Goal: Information Seeking & Learning: Learn about a topic

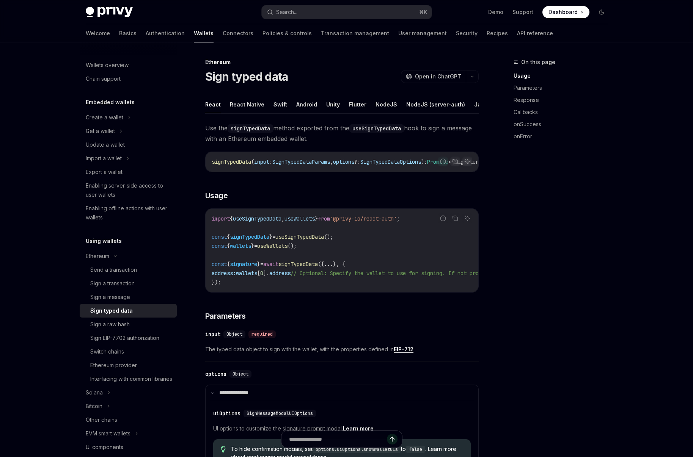
type textarea "*"
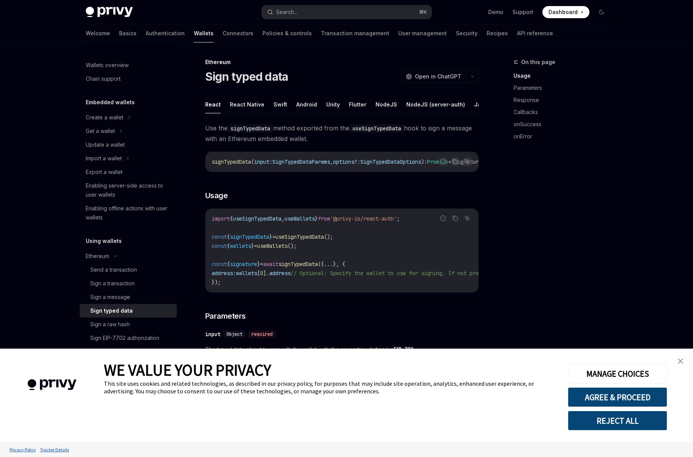
click at [682, 363] on img "close banner" at bounding box center [680, 361] width 5 height 5
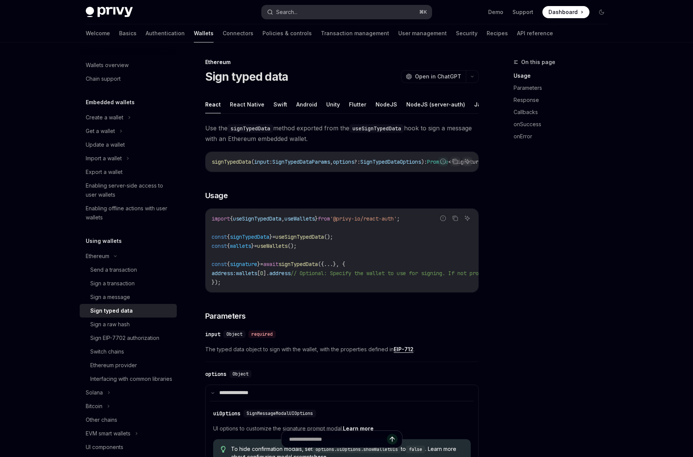
click at [335, 7] on button "Search... ⌘ K" at bounding box center [347, 12] width 170 height 14
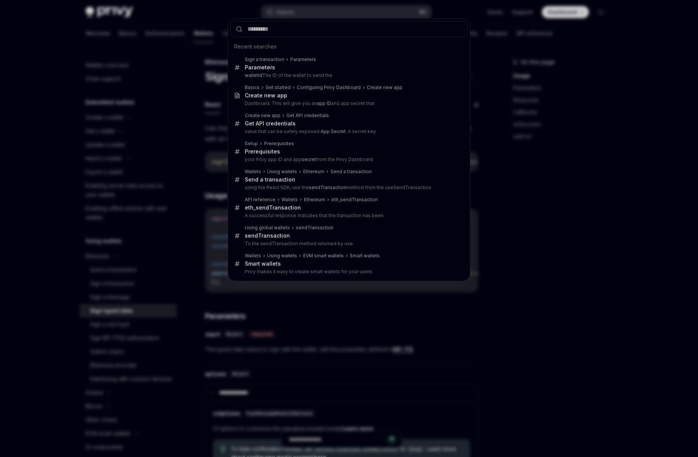
type input "*"
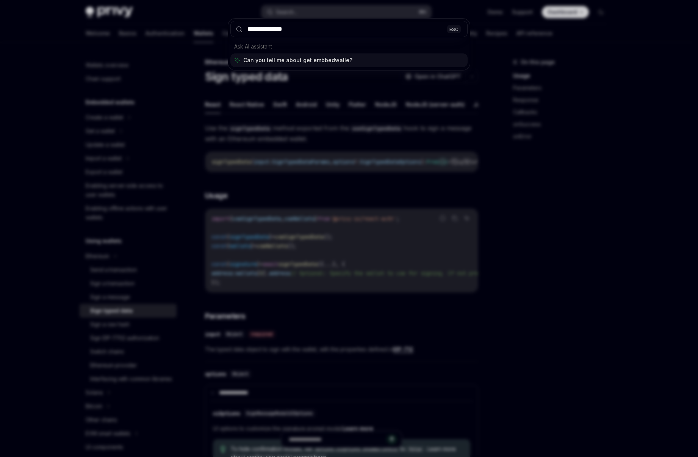
type input "**********"
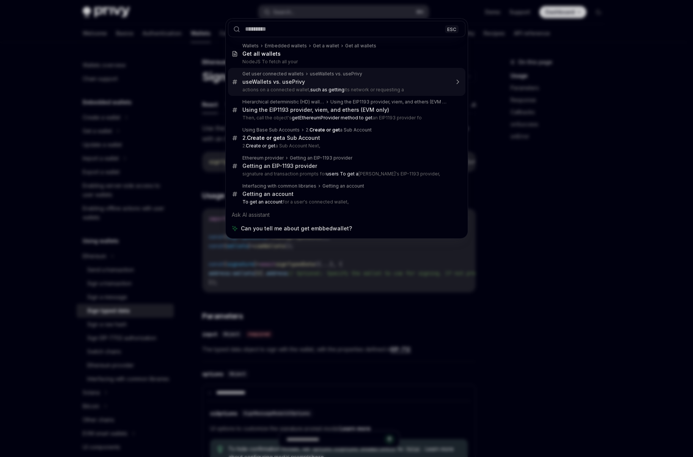
scroll to position [556, 0]
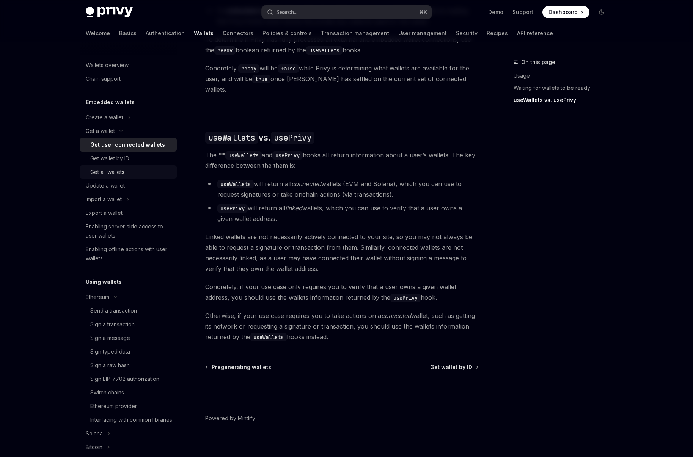
click at [126, 166] on link "Get all wallets" at bounding box center [128, 172] width 97 height 14
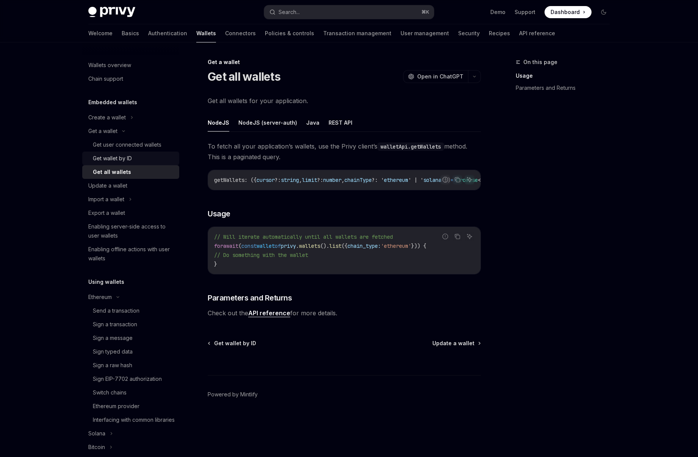
click at [128, 157] on div "Get wallet by ID" at bounding box center [112, 158] width 39 height 9
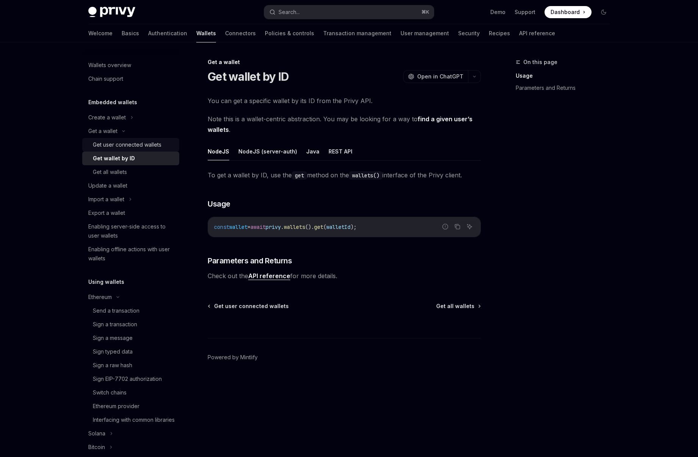
click at [130, 146] on div "Get user connected wallets" at bounding box center [127, 144] width 69 height 9
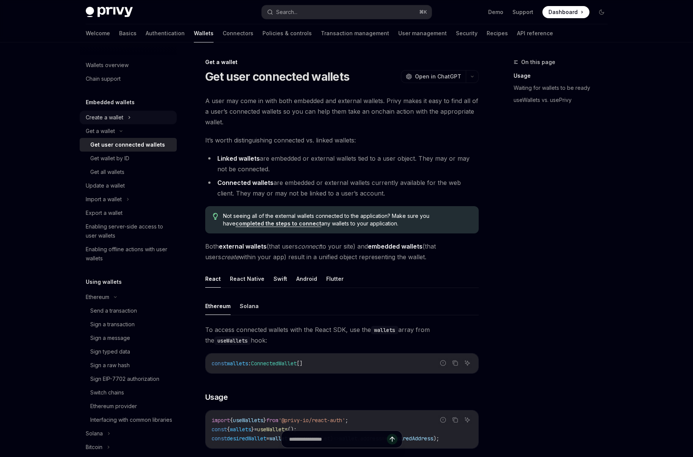
click at [107, 116] on div "Create a wallet" at bounding box center [105, 117] width 38 height 9
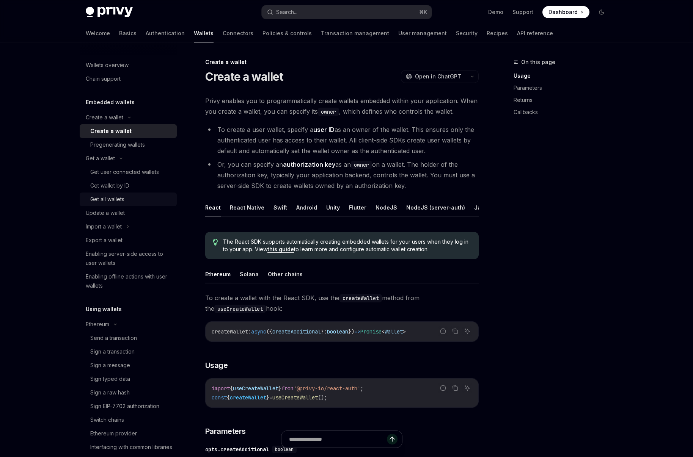
click at [113, 198] on div "Get all wallets" at bounding box center [107, 199] width 34 height 9
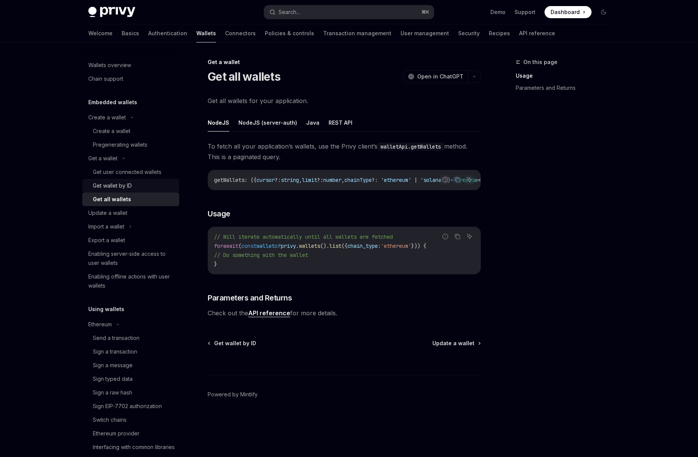
click at [124, 185] on div "Get wallet by ID" at bounding box center [112, 185] width 39 height 9
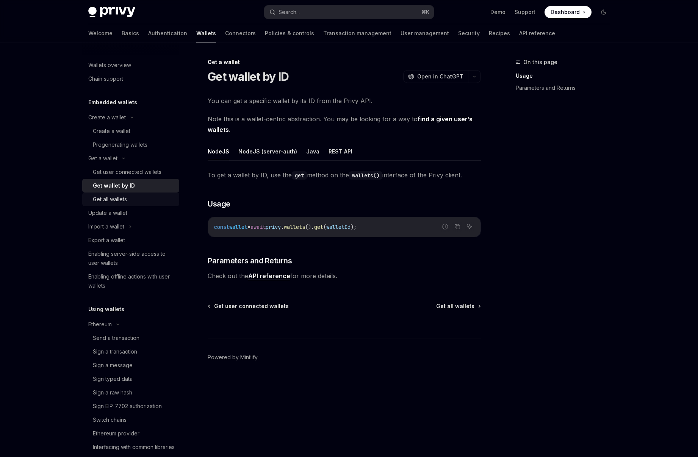
click at [127, 195] on div "Get all wallets" at bounding box center [134, 199] width 82 height 9
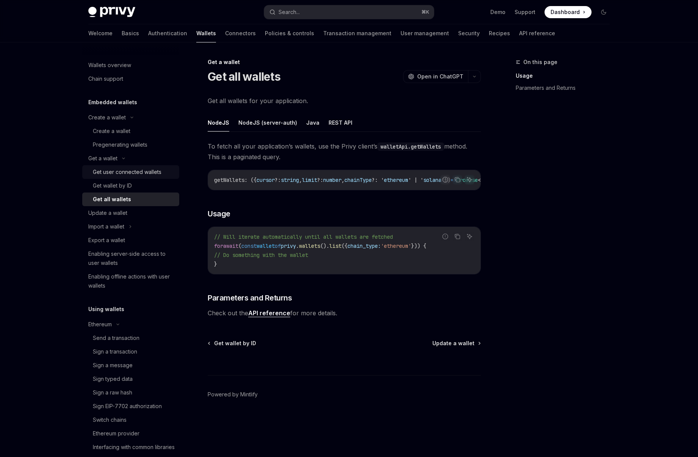
click at [143, 173] on div "Get user connected wallets" at bounding box center [127, 172] width 69 height 9
type textarea "*"
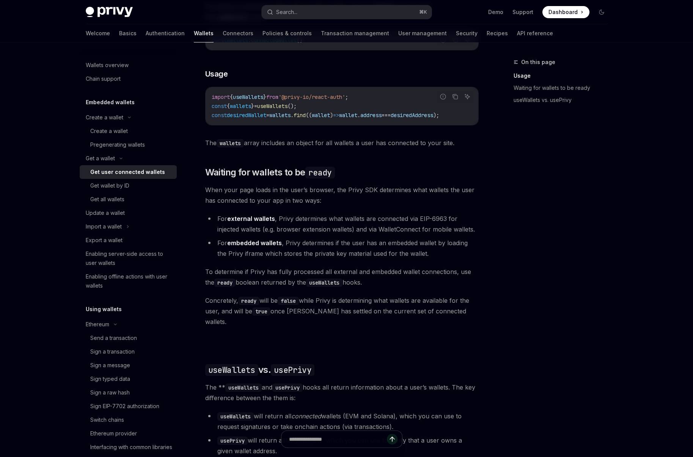
scroll to position [83, 0]
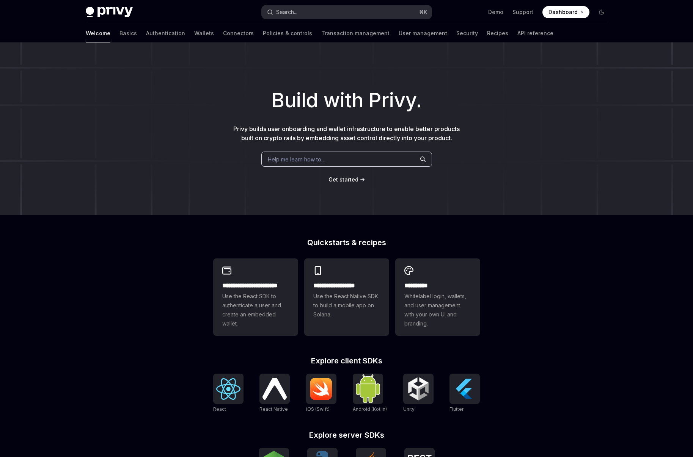
type textarea "*"
click at [367, 13] on button "Search... ⌘ K" at bounding box center [347, 12] width 170 height 14
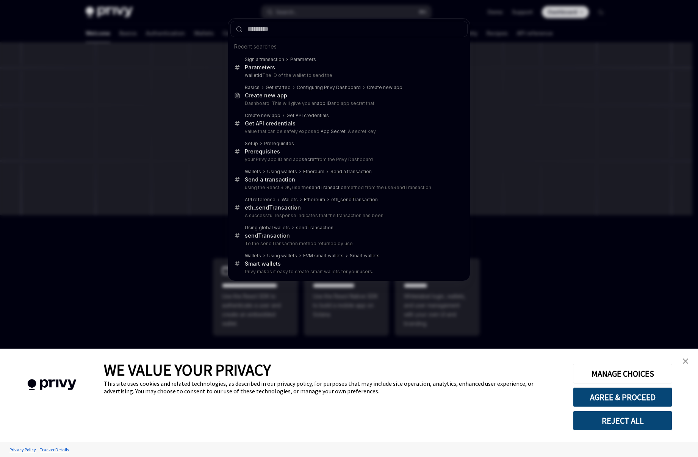
type input "*******"
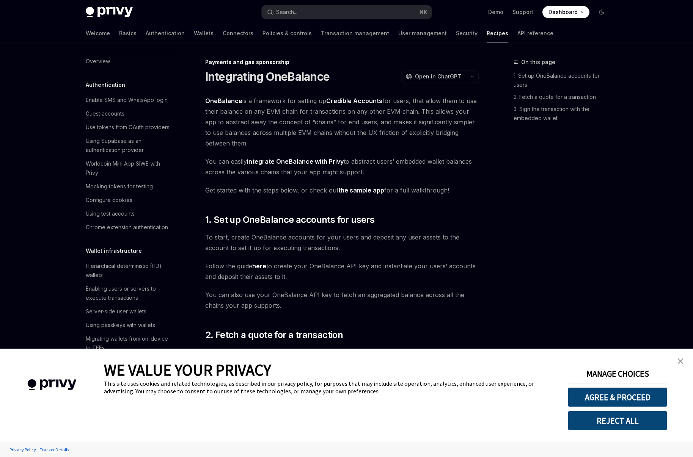
type textarea "*"
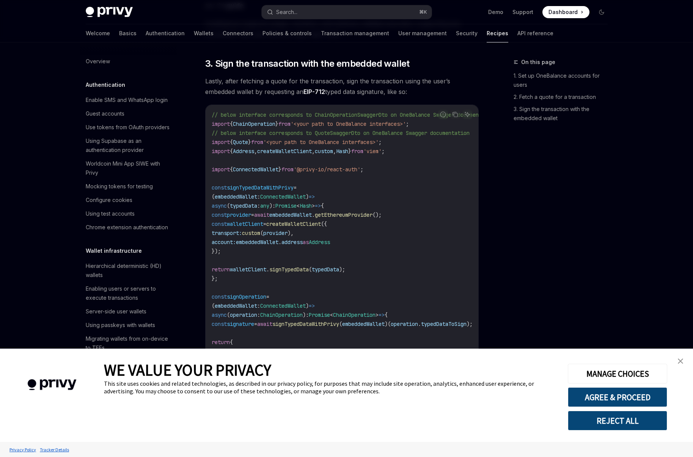
scroll to position [567, 0]
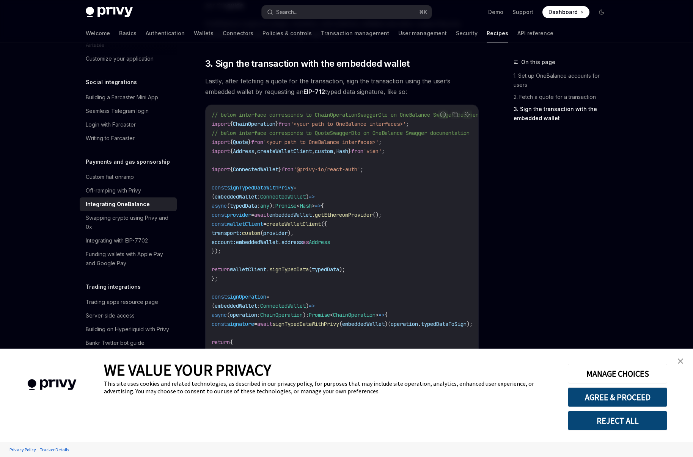
click at [681, 359] on img "close banner" at bounding box center [680, 361] width 5 height 5
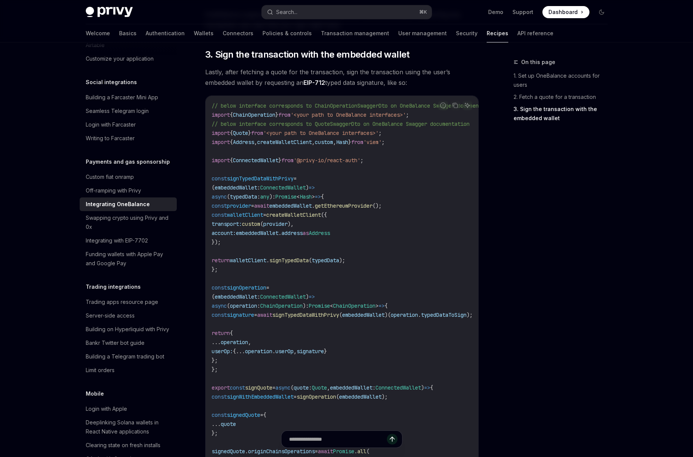
scroll to position [366, 0]
click at [534, 259] on div "On this page 1. Set up OneBalance accounts for users 2. Fetch a quote for a tra…" at bounding box center [555, 258] width 115 height 400
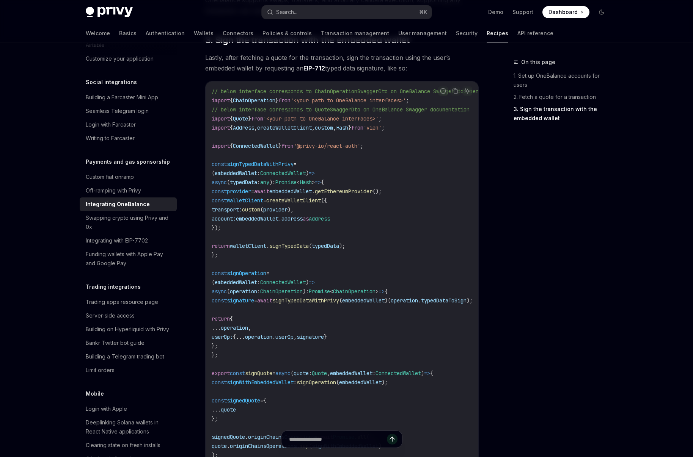
scroll to position [383, 0]
